Goal: Book appointment/travel/reservation

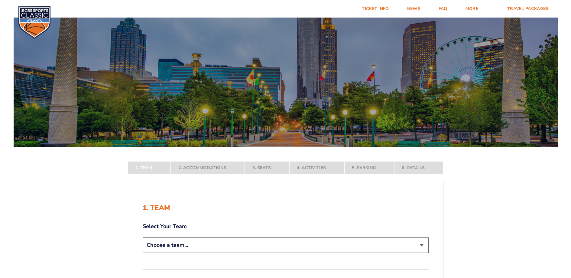
click at [422, 245] on select "Choose a team... [US_STATE] Wildcats [US_STATE] State Buckeyes [US_STATE] Tar H…" at bounding box center [286, 244] width 286 height 15
select select "12756"
click at [143, 253] on select "Choose a team... [US_STATE] Wildcats [US_STATE] State Buckeyes [US_STATE] Tar H…" at bounding box center [286, 244] width 286 height 15
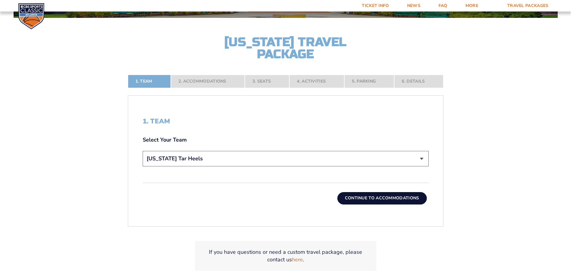
scroll to position [154, 0]
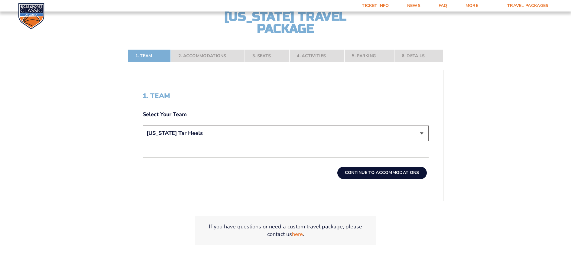
click at [396, 177] on button "Continue To Accommodations" at bounding box center [381, 172] width 89 height 12
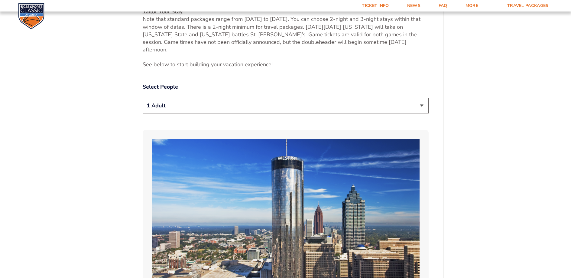
scroll to position [344, 0]
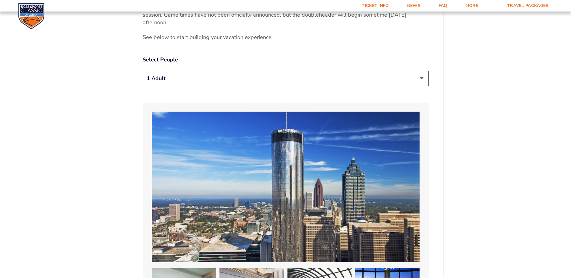
click at [419, 71] on select "1 Adult 2 Adults 3 Adults 4 Adults 2 Adults + 1 Child 2 Adults + 2 Children 2 A…" at bounding box center [286, 78] width 286 height 15
select select "2 Adults"
click at [143, 71] on select "1 Adult 2 Adults 3 Adults 4 Adults 2 Adults + 1 Child 2 Adults + 2 Children 2 A…" at bounding box center [286, 78] width 286 height 15
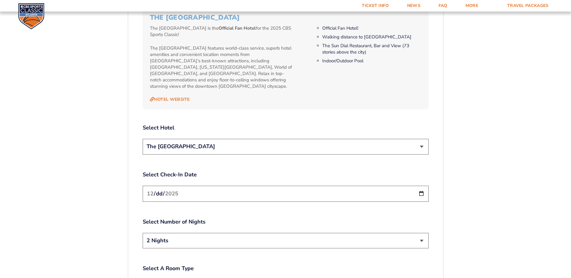
scroll to position [726, 0]
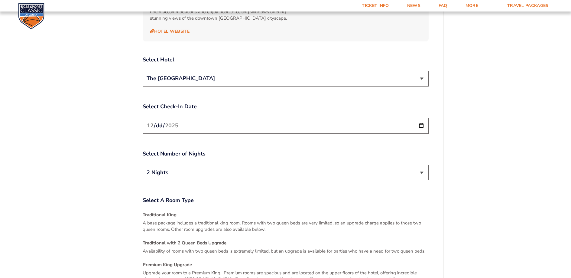
click at [420, 117] on input "[DATE]" at bounding box center [286, 125] width 286 height 16
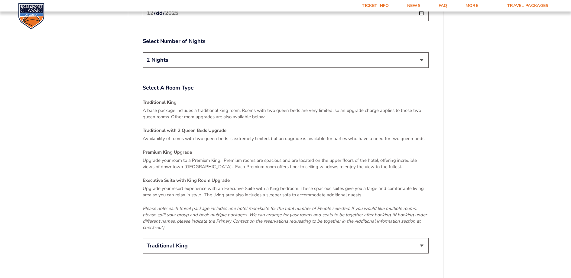
scroll to position [857, 0]
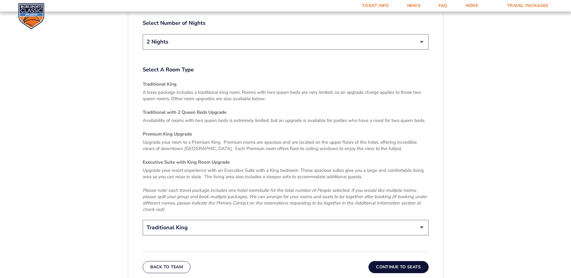
click at [420, 220] on select "Traditional King Traditional with 2 Queen Beds Upgrade (+$45 per night) Premium…" at bounding box center [286, 227] width 286 height 15
select select "Traditional with 2 Queen Beds Upgrade"
click at [143, 220] on select "Traditional King Traditional with 2 Queen Beds Upgrade (+$45 per night) Premium…" at bounding box center [286, 227] width 286 height 15
click at [403, 261] on button "Continue To Seats" at bounding box center [398, 267] width 60 height 12
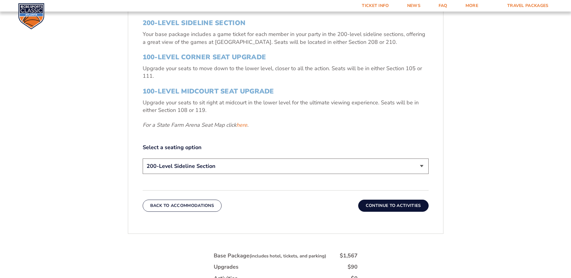
scroll to position [247, 0]
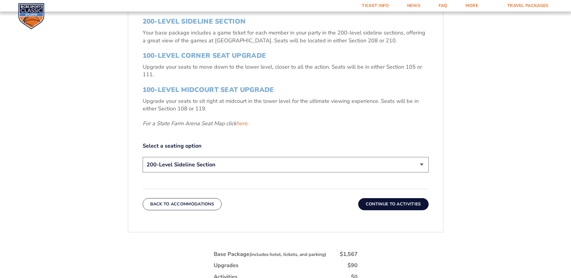
click at [423, 165] on select "200-Level Sideline Section 100-Level Corner Seat Upgrade (+$120 per person) 100…" at bounding box center [286, 164] width 286 height 15
click at [235, 57] on h3 "100-Level Corner Seat Upgrade" at bounding box center [286, 56] width 286 height 8
click at [423, 165] on select "200-Level Sideline Section 100-Level Corner Seat Upgrade (+$120 per person) 100…" at bounding box center [286, 164] width 286 height 15
click at [143, 157] on select "200-Level Sideline Section 100-Level Corner Seat Upgrade (+$120 per person) 100…" at bounding box center [286, 164] width 286 height 15
click at [397, 204] on button "Continue To Activities" at bounding box center [393, 204] width 70 height 12
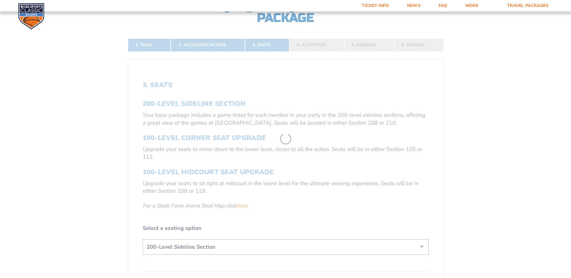
scroll to position [131, 0]
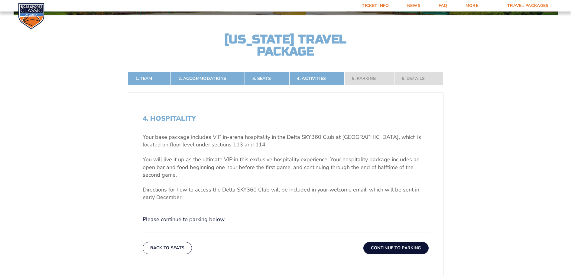
click at [451, 137] on div "1. Team 2. Accommodations 3. Seats 4. Activities 5. Parking 6. Details 1. Team …" at bounding box center [285, 238] width 344 height 362
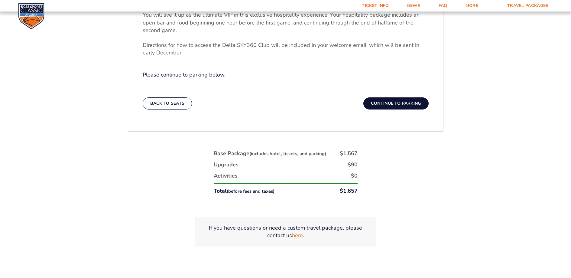
scroll to position [276, 0]
click at [404, 105] on button "Continue To Parking" at bounding box center [395, 103] width 65 height 12
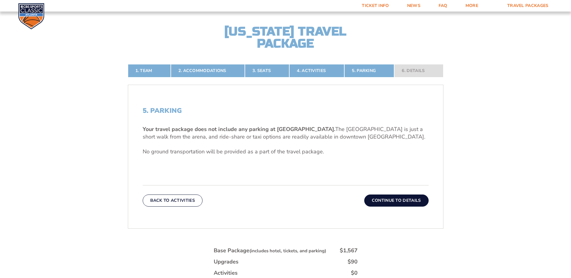
scroll to position [131, 0]
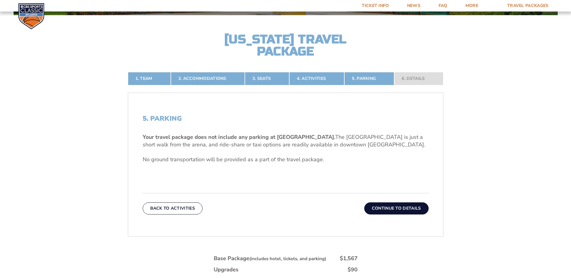
click at [397, 206] on button "Continue To Details" at bounding box center [396, 208] width 64 height 12
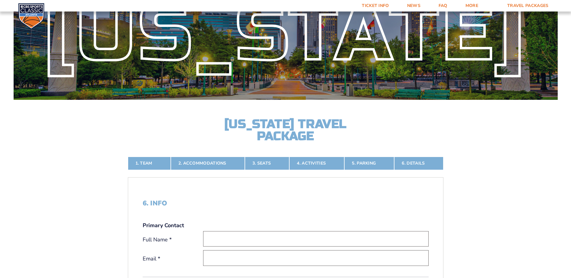
scroll to position [0, 0]
